Goal: Register for event/course

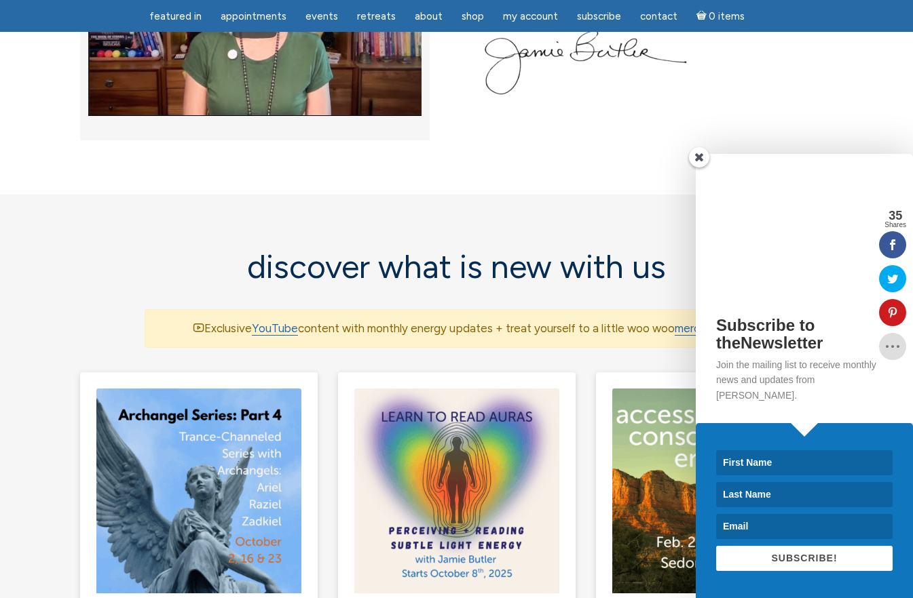
scroll to position [746, 0]
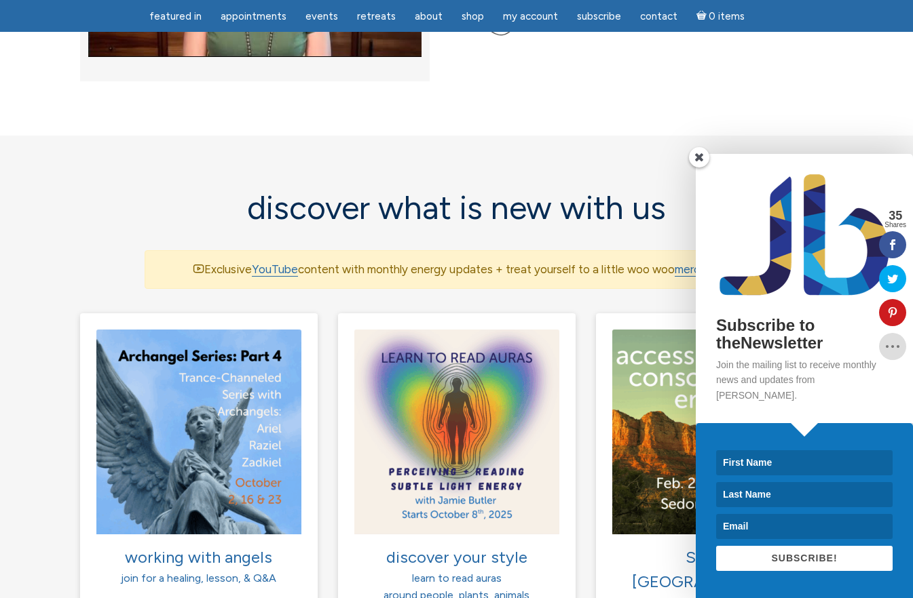
click at [785, 468] on input at bounding box center [804, 462] width 176 height 25
type input "Stephanie"
type input "Hoef"
type input "stephaniehoef@gmail.com"
click at [777, 558] on span "SUBSCRIBE!" at bounding box center [804, 558] width 66 height 11
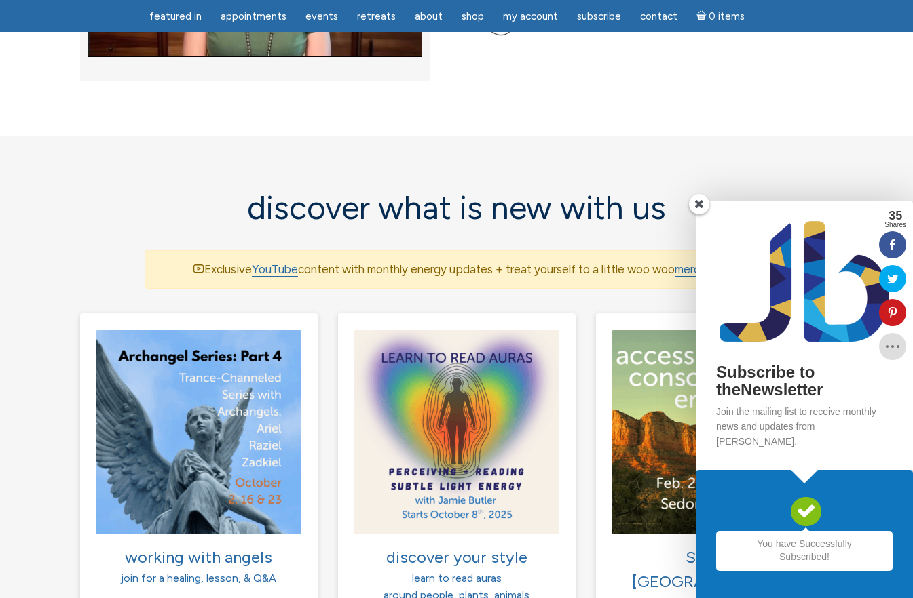
click at [693, 214] on span at bounding box center [699, 204] width 20 height 20
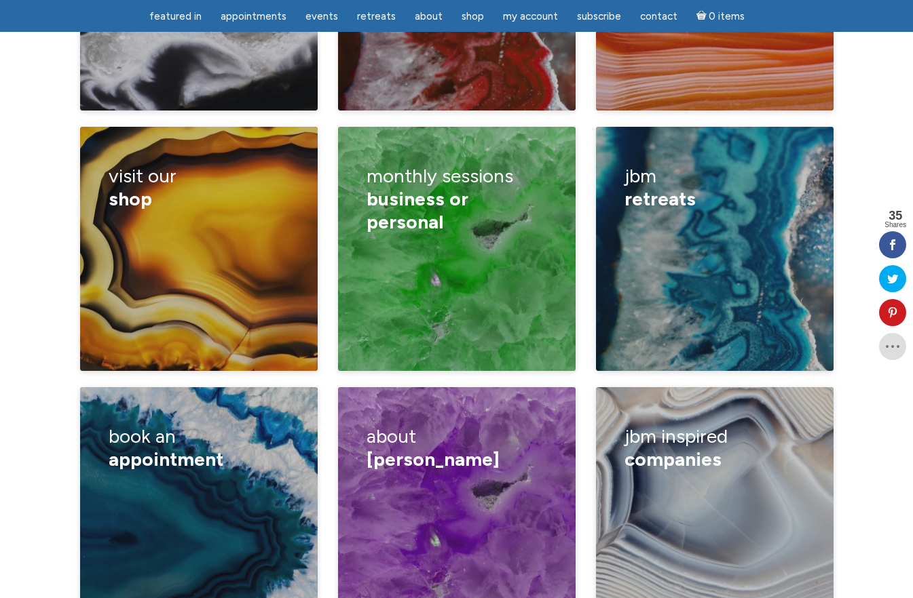
scroll to position [2171, 0]
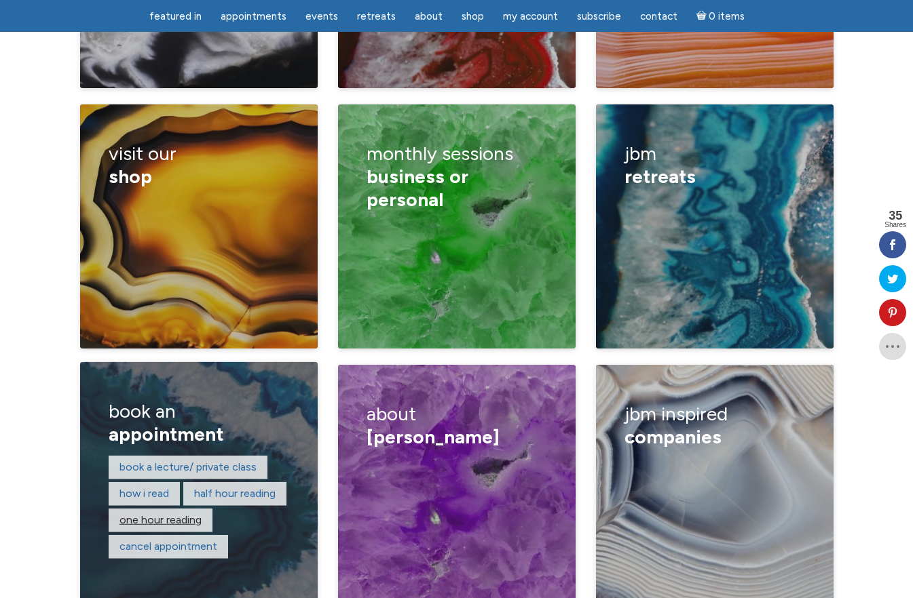
click at [187, 514] on link "One hour reading" at bounding box center [160, 520] width 82 height 13
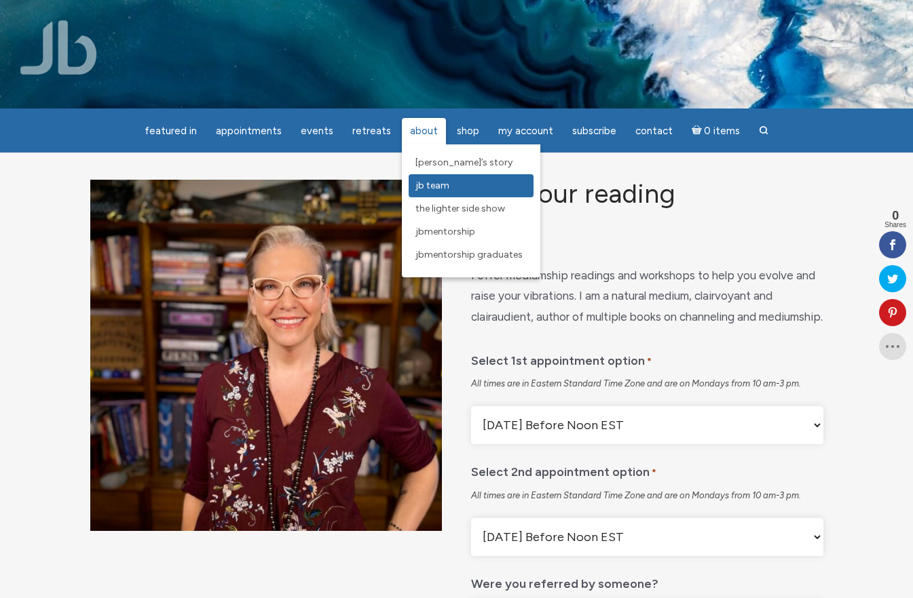
click at [427, 182] on span "JB Team" at bounding box center [432, 186] width 34 height 12
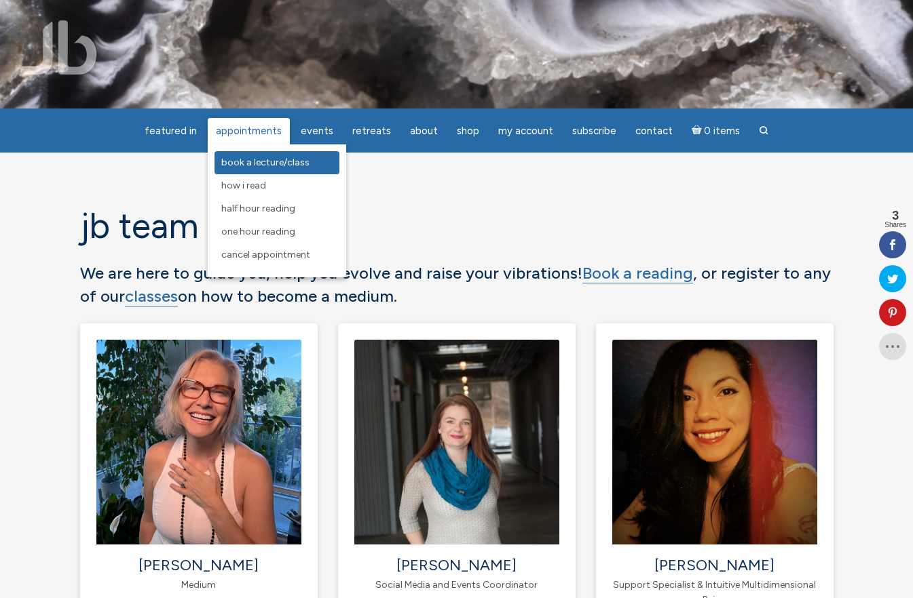
click at [254, 164] on span "Book a Lecture/Class" at bounding box center [265, 163] width 88 height 12
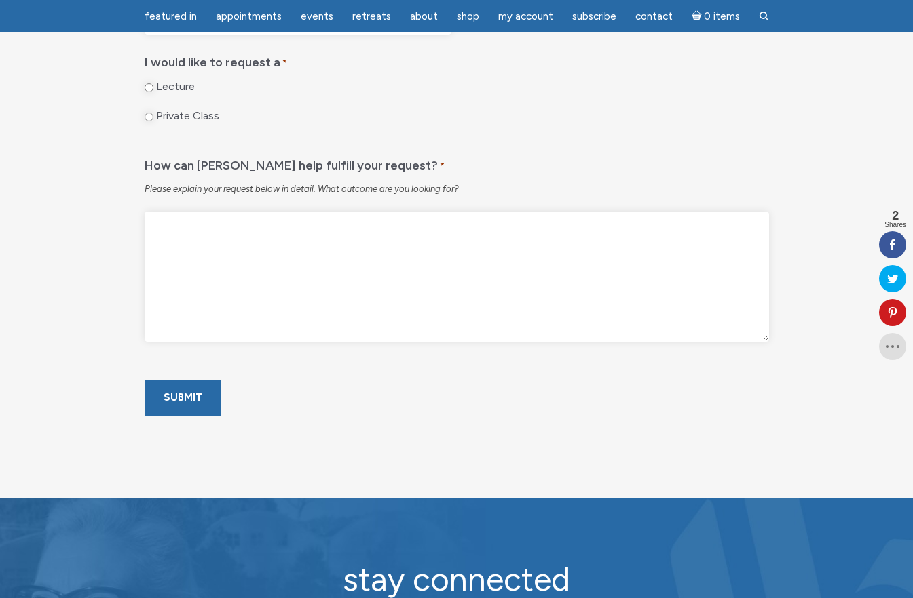
scroll to position [814, 0]
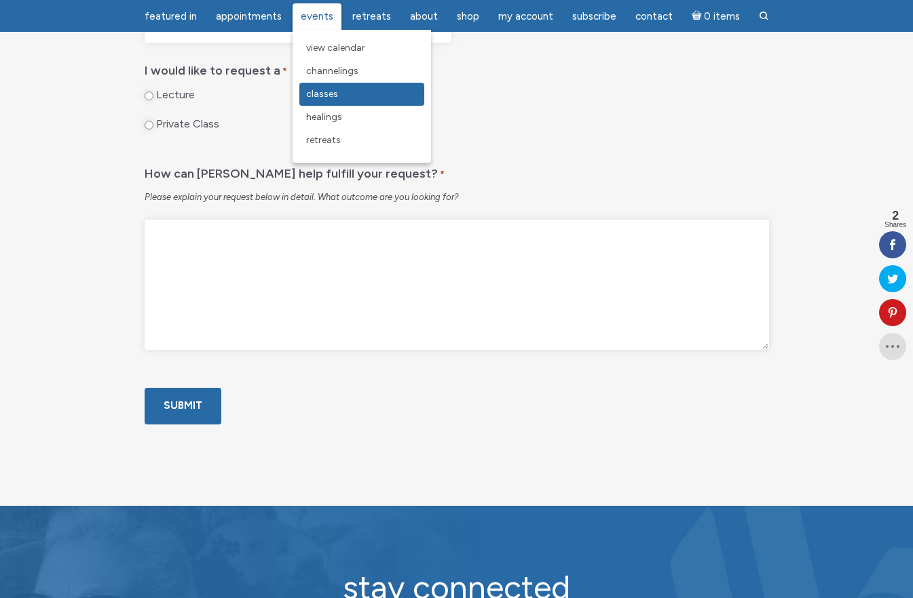
click at [325, 93] on span "Classes" at bounding box center [322, 94] width 32 height 12
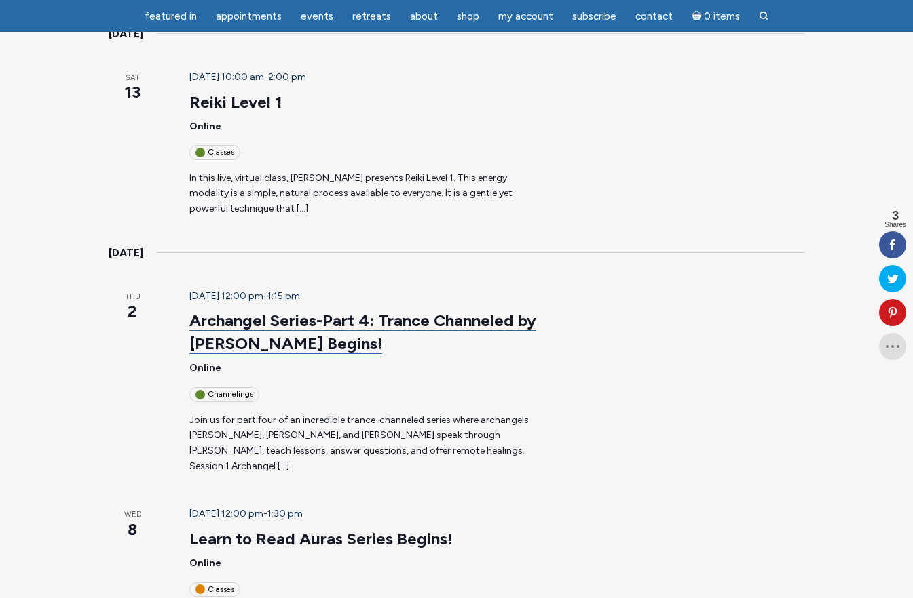
scroll to position [204, 0]
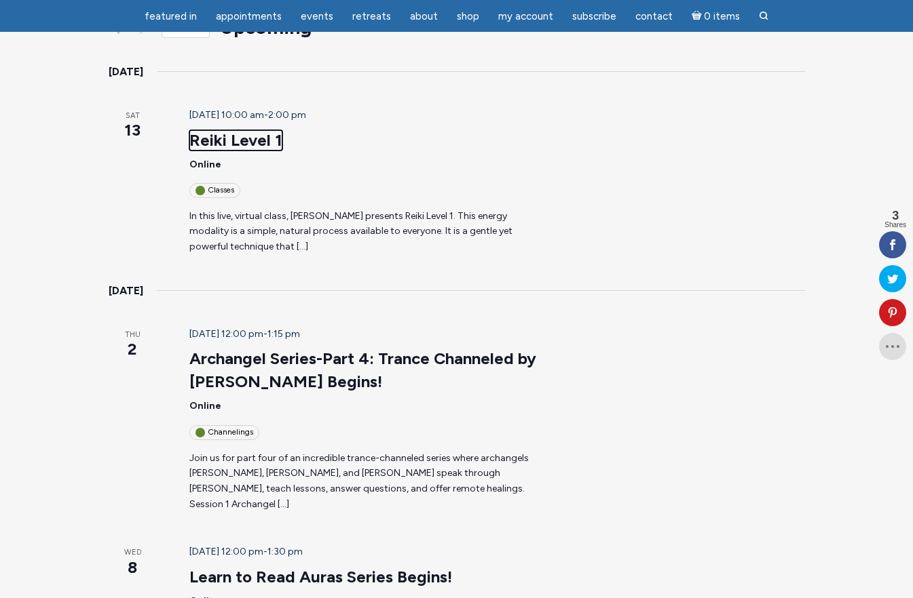
click at [224, 130] on link "Reiki Level 1" at bounding box center [235, 140] width 93 height 20
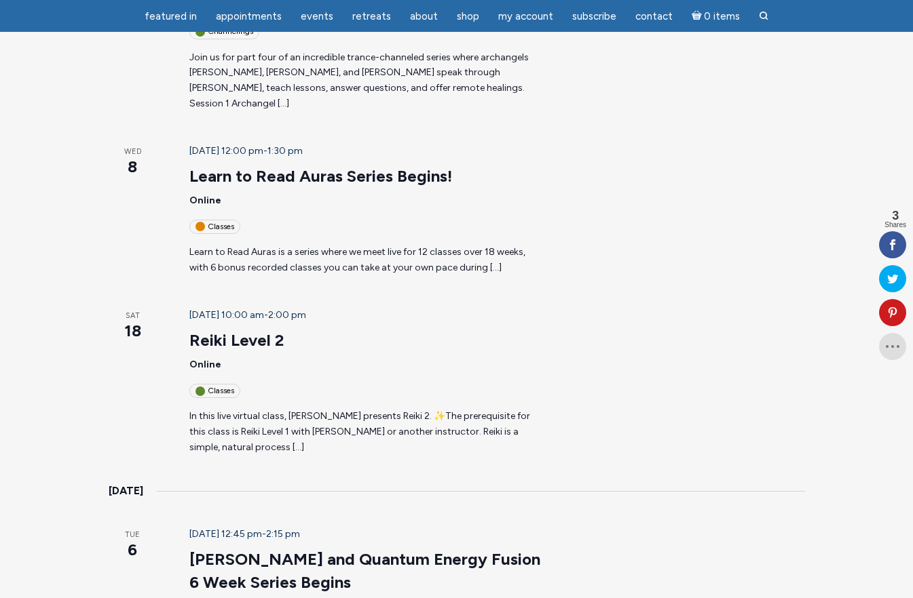
scroll to position [611, 0]
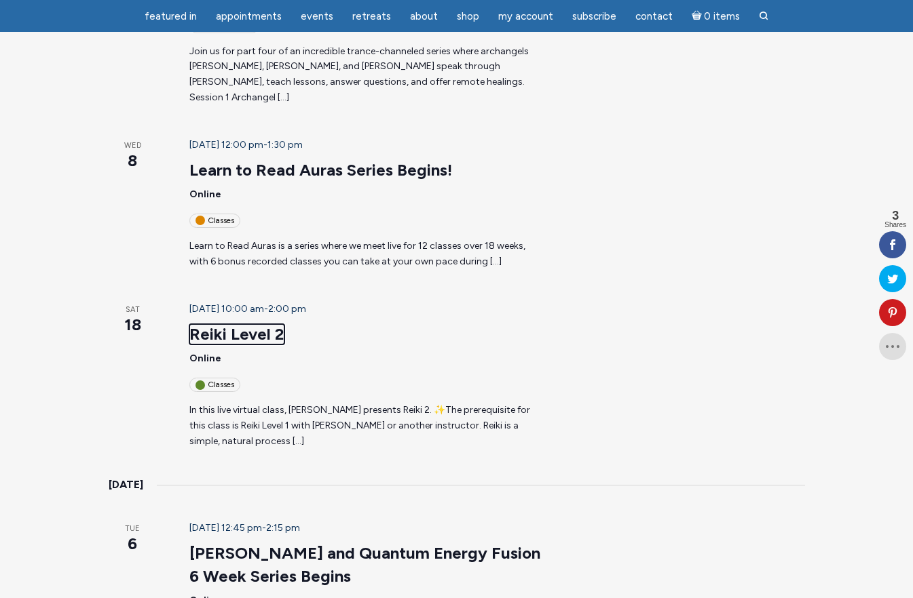
click at [210, 324] on link "Reiki Level 2" at bounding box center [236, 334] width 95 height 20
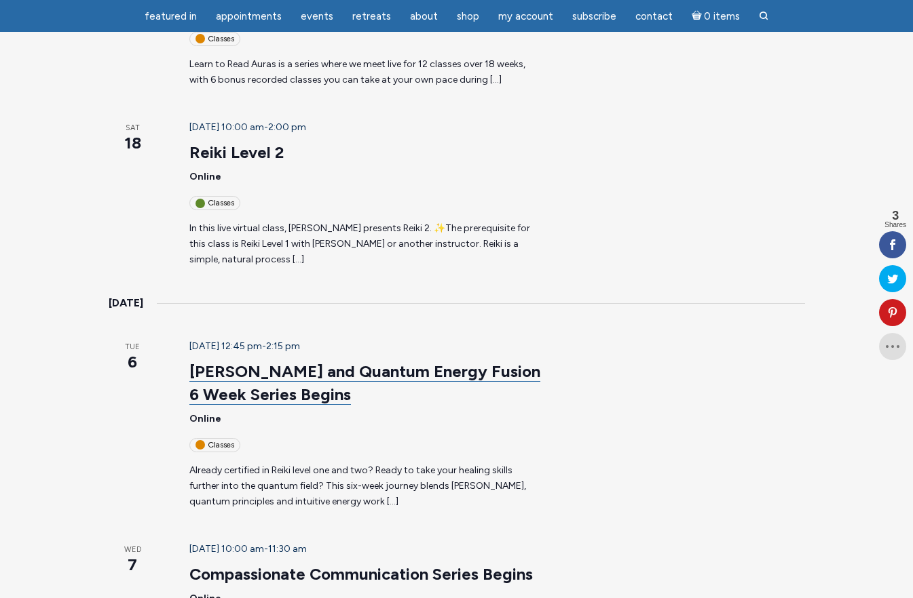
scroll to position [814, 0]
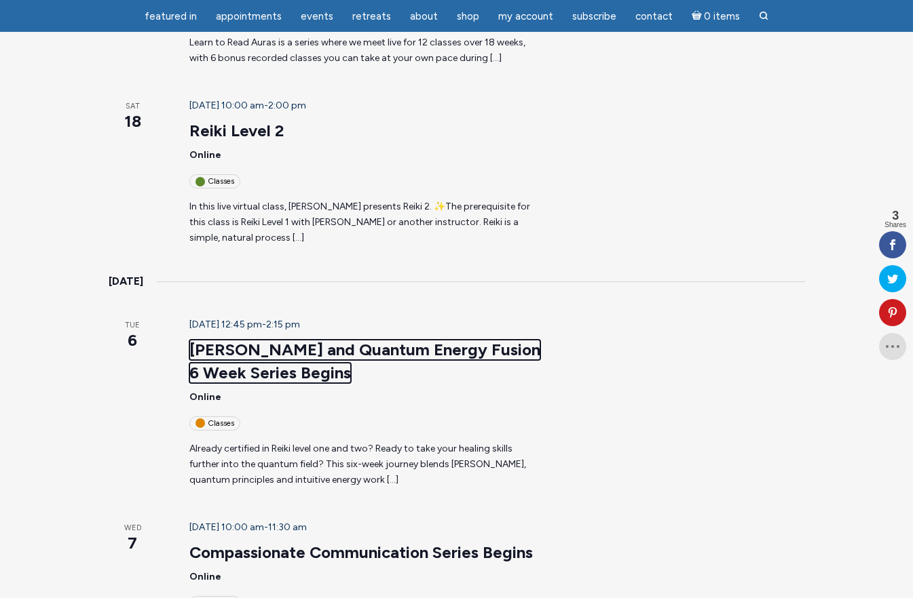
click at [313, 340] on link "Reiki and Quantum Energy Fusion 6 Week Series Begins" at bounding box center [364, 361] width 351 height 43
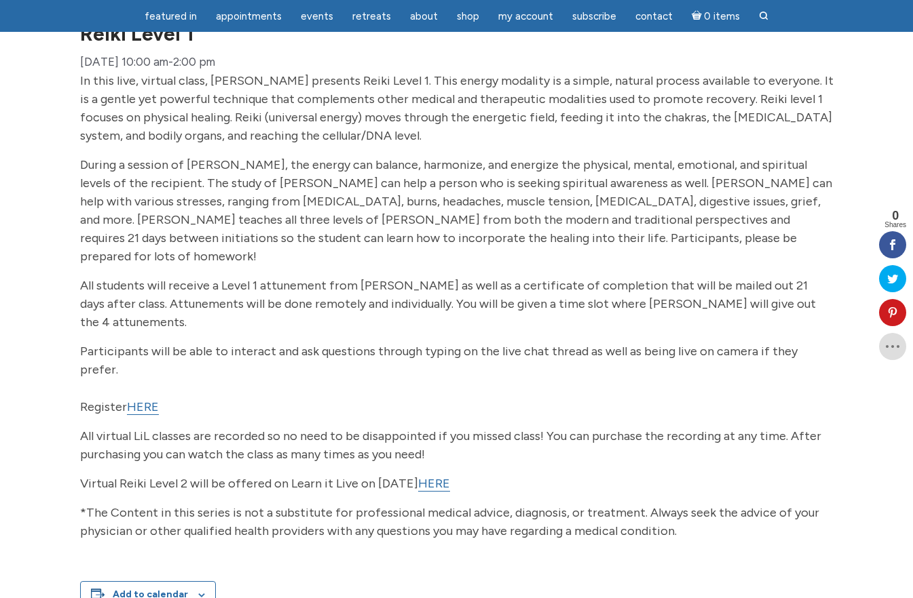
scroll to position [204, 0]
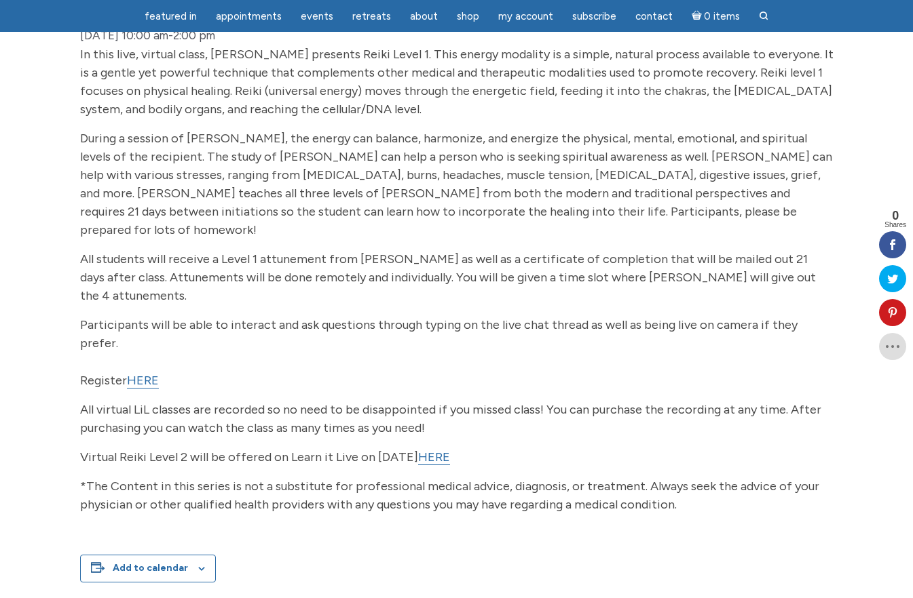
click at [141, 373] on link "HERE" at bounding box center [143, 381] width 32 height 16
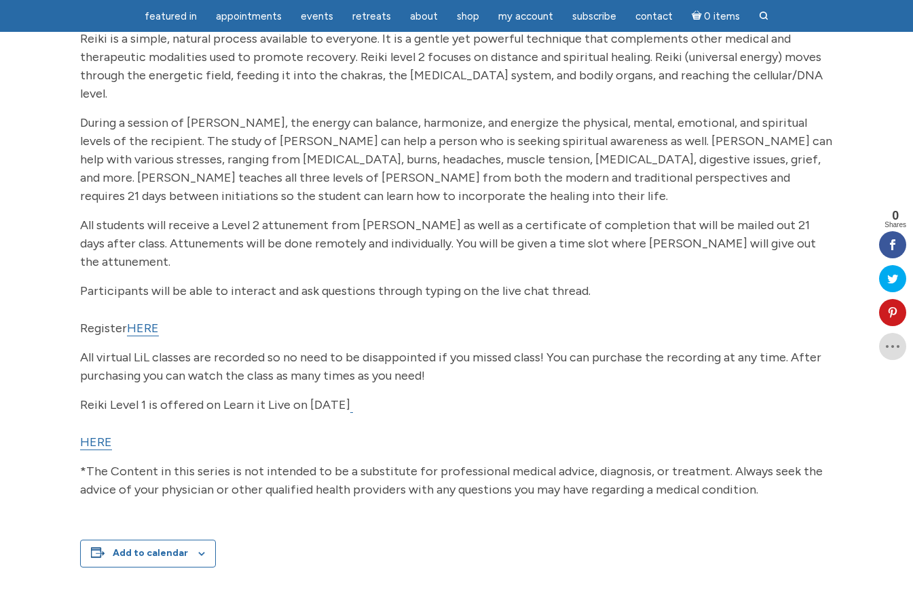
scroll to position [271, 0]
click at [137, 319] on link "HERE" at bounding box center [143, 327] width 32 height 16
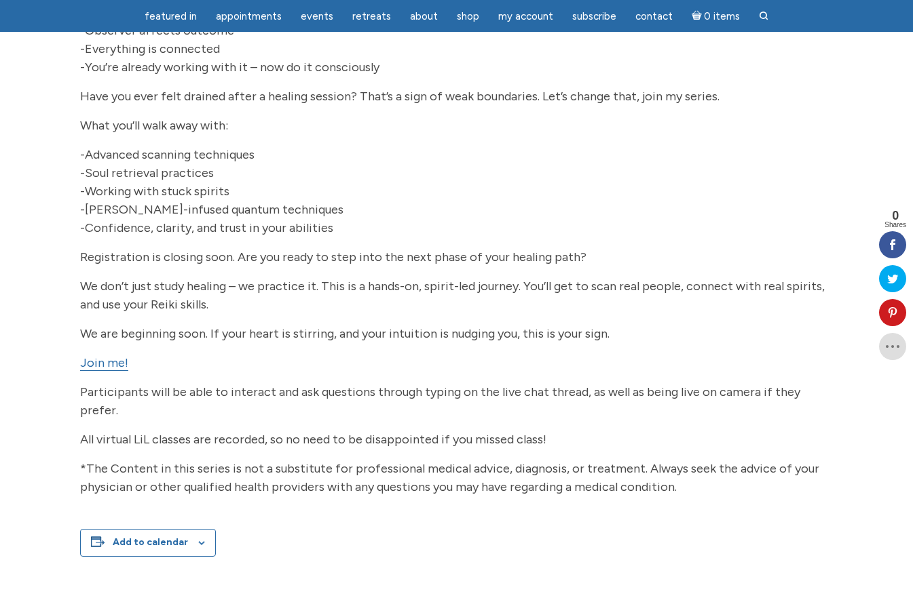
scroll to position [678, 0]
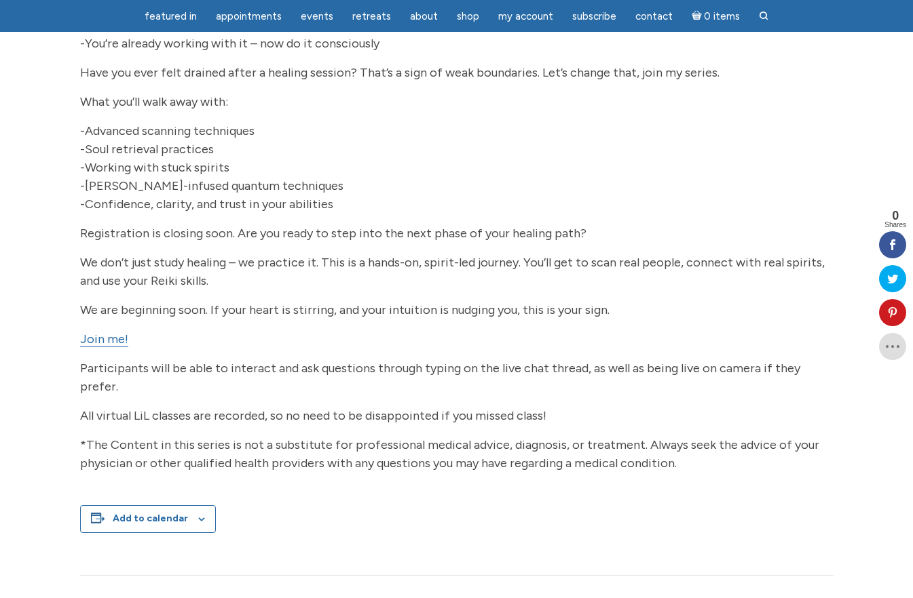
click at [120, 347] on span "Join me!" at bounding box center [104, 339] width 48 height 15
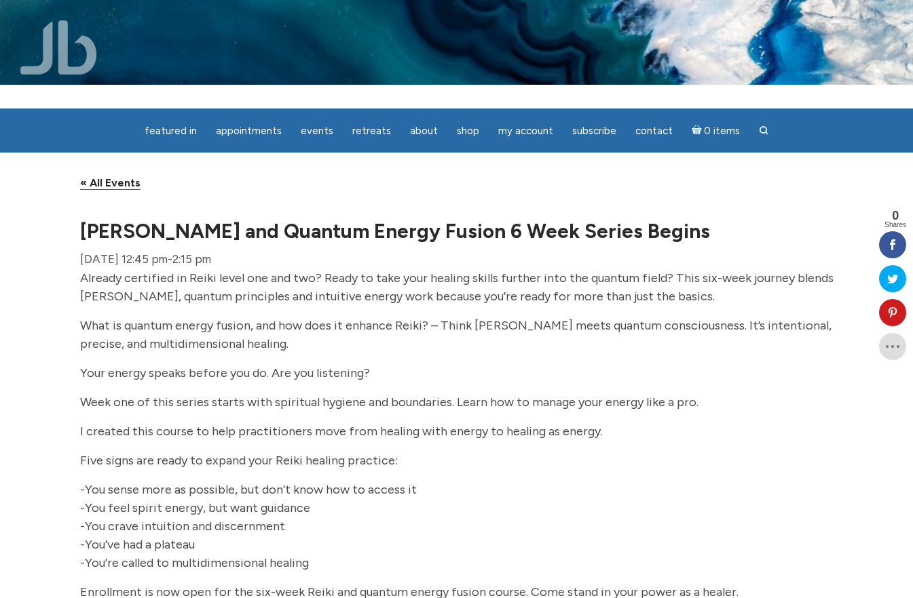
scroll to position [0, 0]
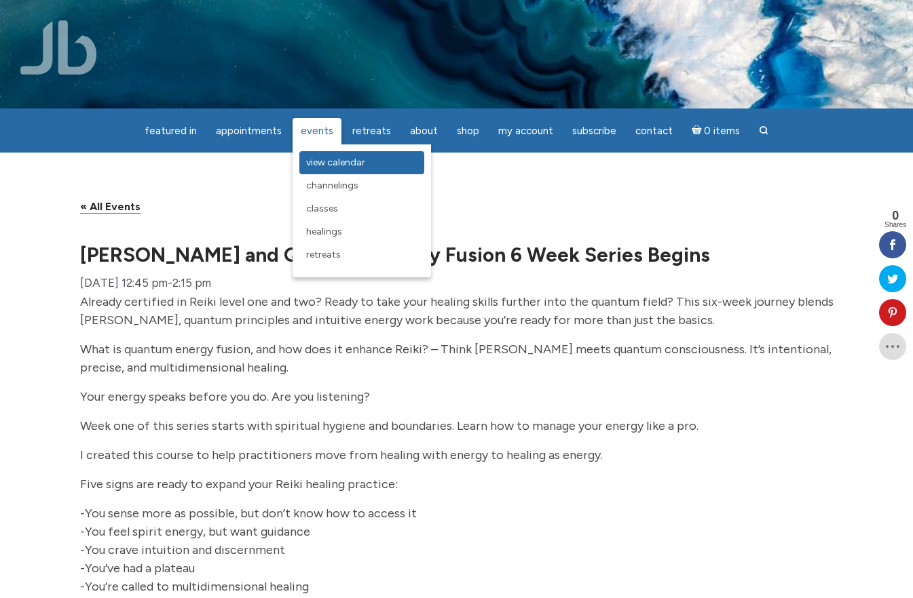
click at [316, 165] on span "View Calendar" at bounding box center [335, 163] width 59 height 12
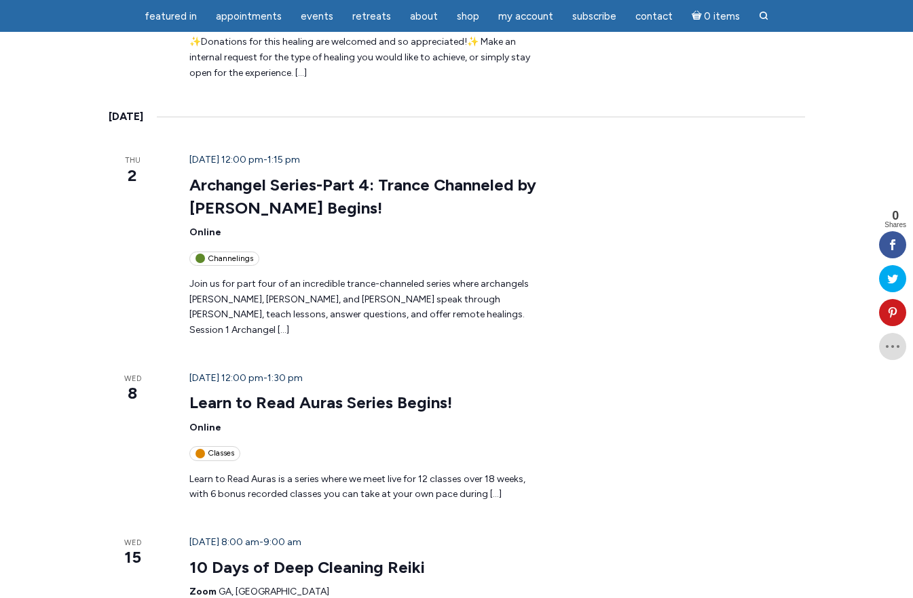
scroll to position [746, 0]
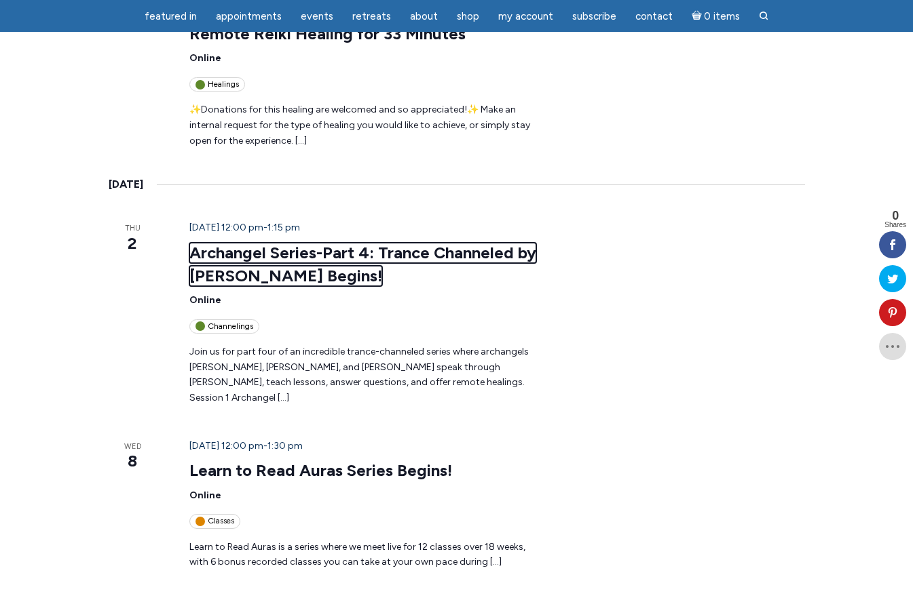
click at [233, 243] on link "Archangel Series-Part 4: Trance Channeled by [PERSON_NAME] Begins!" at bounding box center [362, 264] width 347 height 43
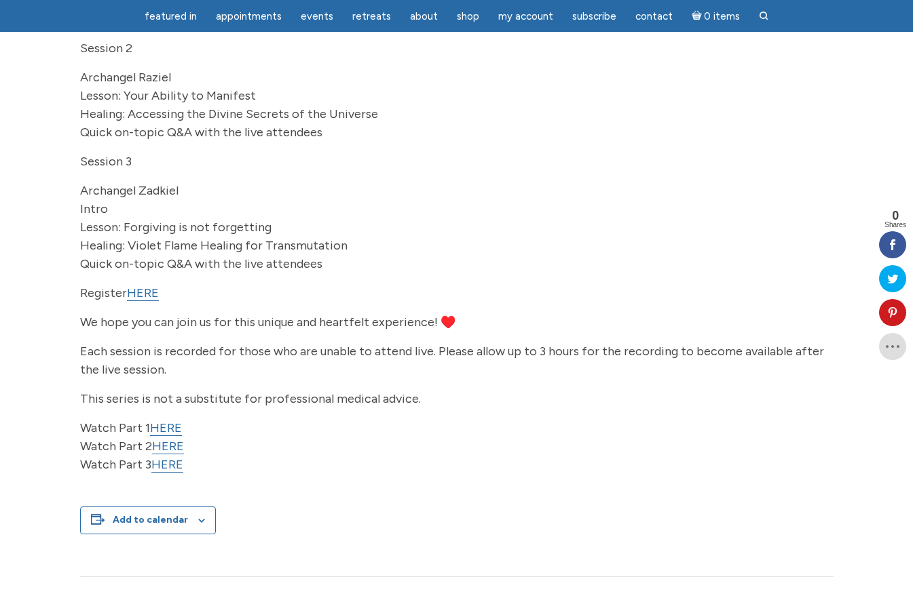
scroll to position [407, 0]
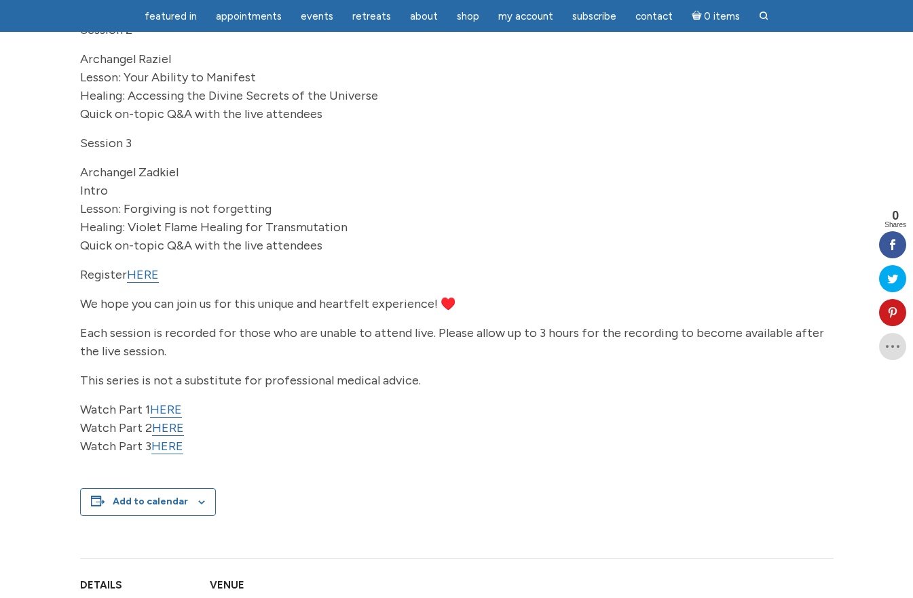
click at [145, 283] on link "HERE" at bounding box center [143, 275] width 32 height 16
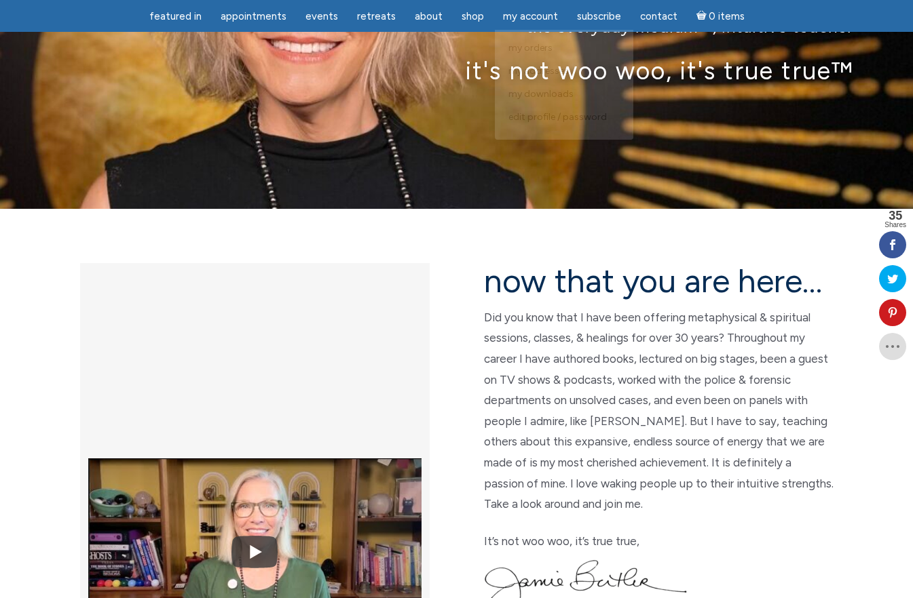
scroll to position [204, 0]
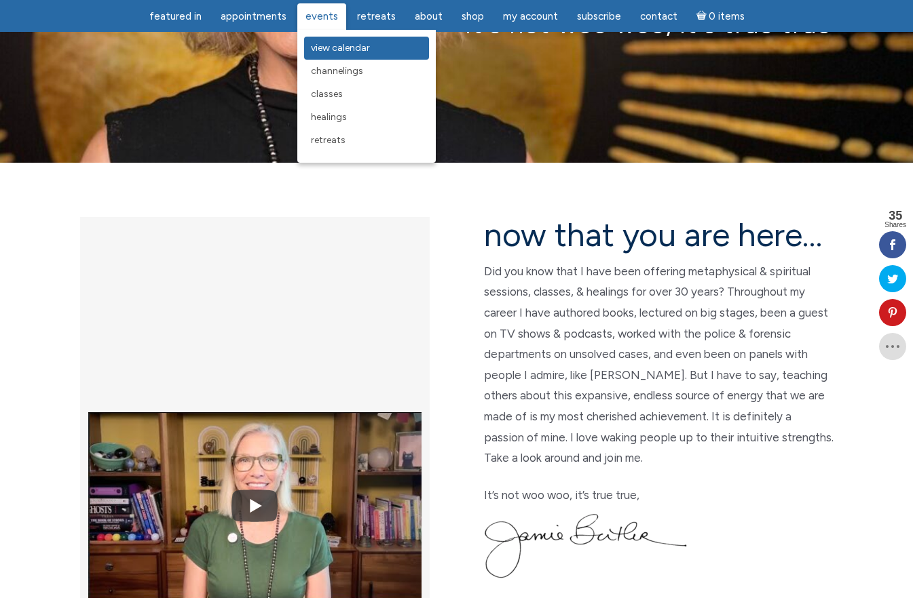
click at [321, 46] on span "View Calendar" at bounding box center [340, 48] width 59 height 12
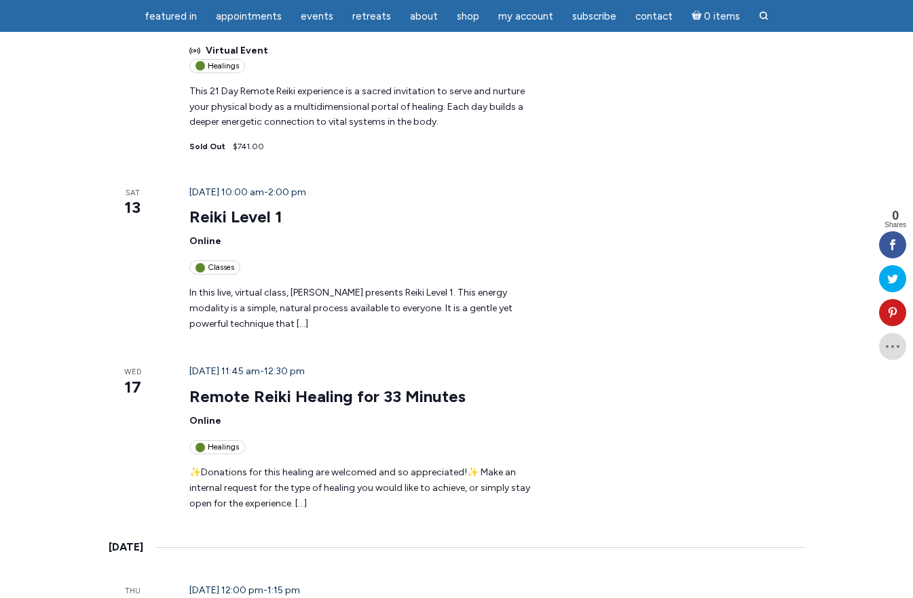
scroll to position [407, 0]
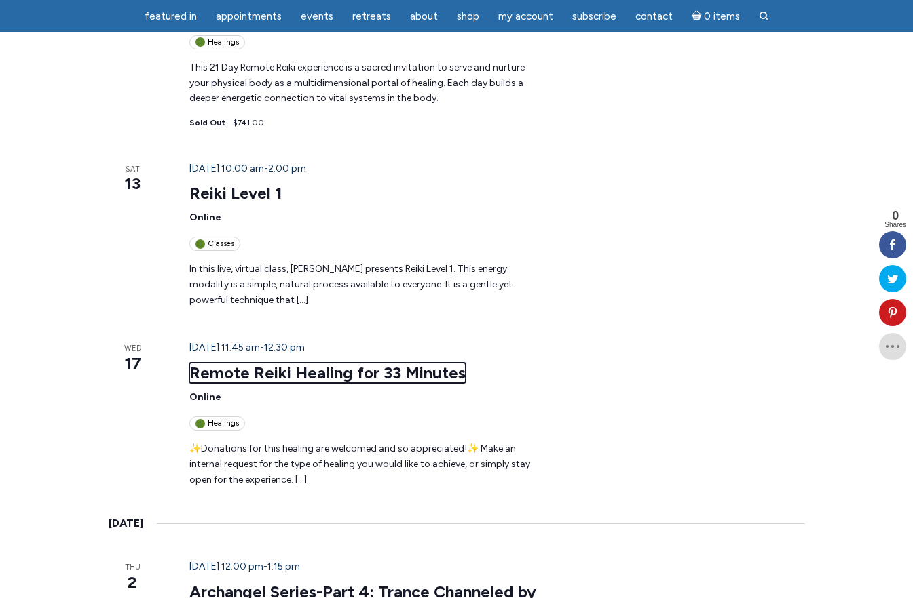
click at [286, 363] on link "Remote Reiki Healing for 33 Minutes" at bounding box center [327, 373] width 276 height 20
